Goal: Navigation & Orientation: Find specific page/section

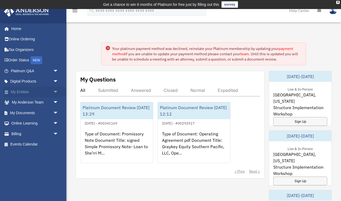
click at [56, 91] on span "arrow_drop_down" at bounding box center [58, 92] width 11 height 11
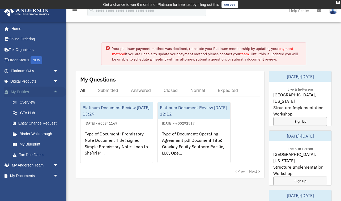
click at [56, 91] on span "arrow_drop_up" at bounding box center [58, 92] width 11 height 11
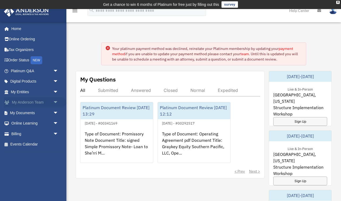
click at [56, 101] on span "arrow_drop_down" at bounding box center [58, 102] width 11 height 11
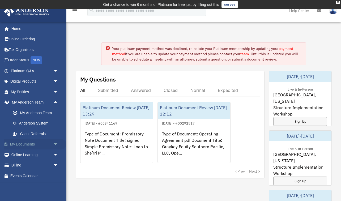
click at [56, 144] on span "arrow_drop_down" at bounding box center [58, 144] width 11 height 11
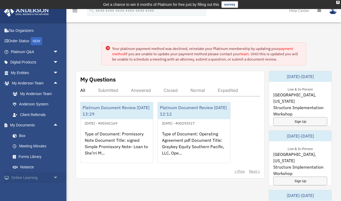
scroll to position [41, 0]
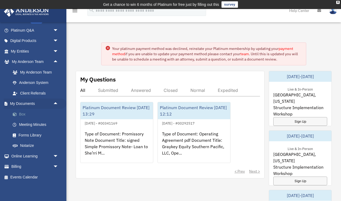
click at [24, 113] on link "Box" at bounding box center [36, 114] width 59 height 11
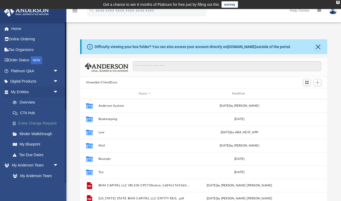
scroll to position [121, 247]
